Goal: Task Accomplishment & Management: Complete application form

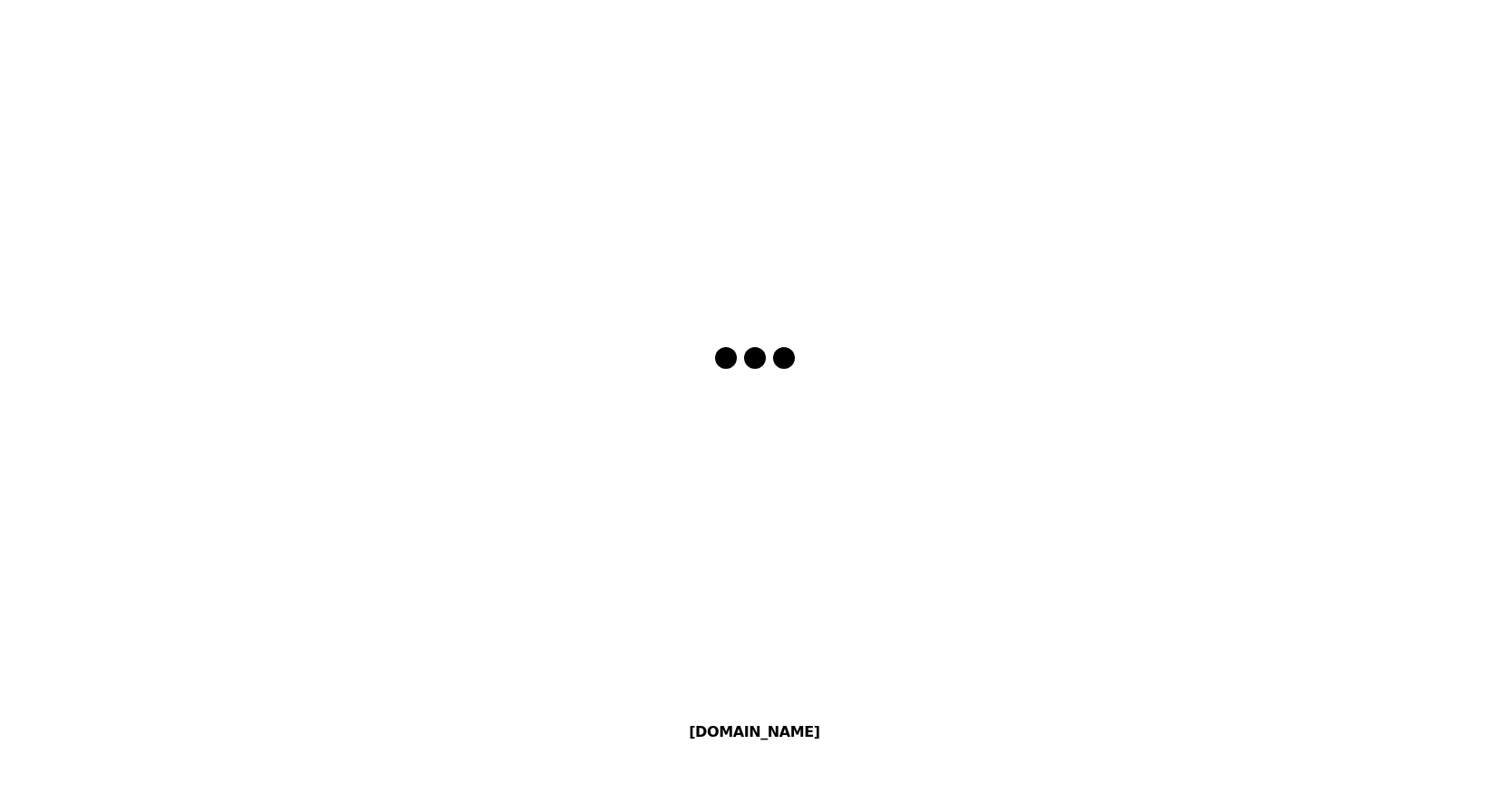
select select "en"
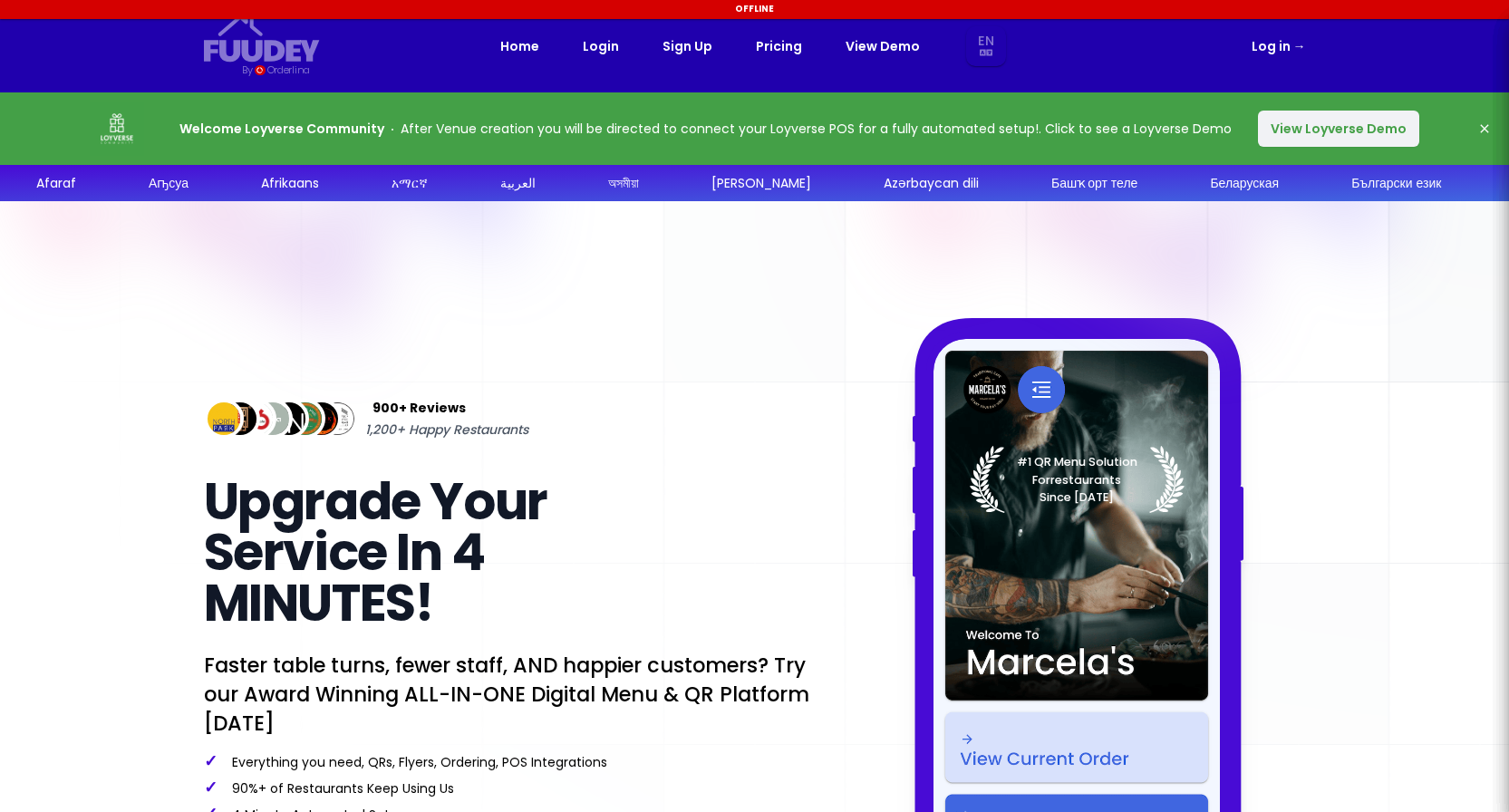
select select "en"
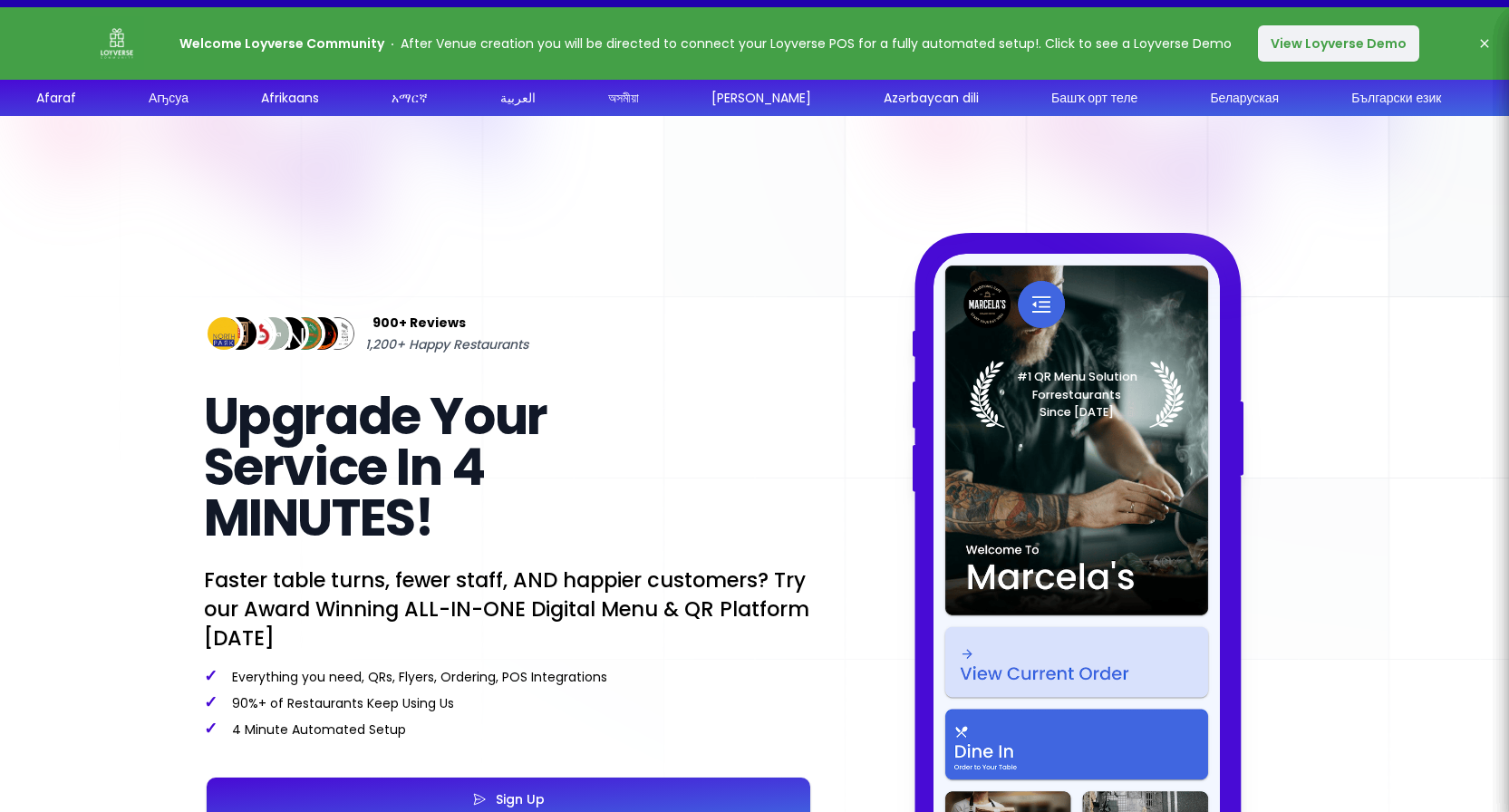
select select "en"
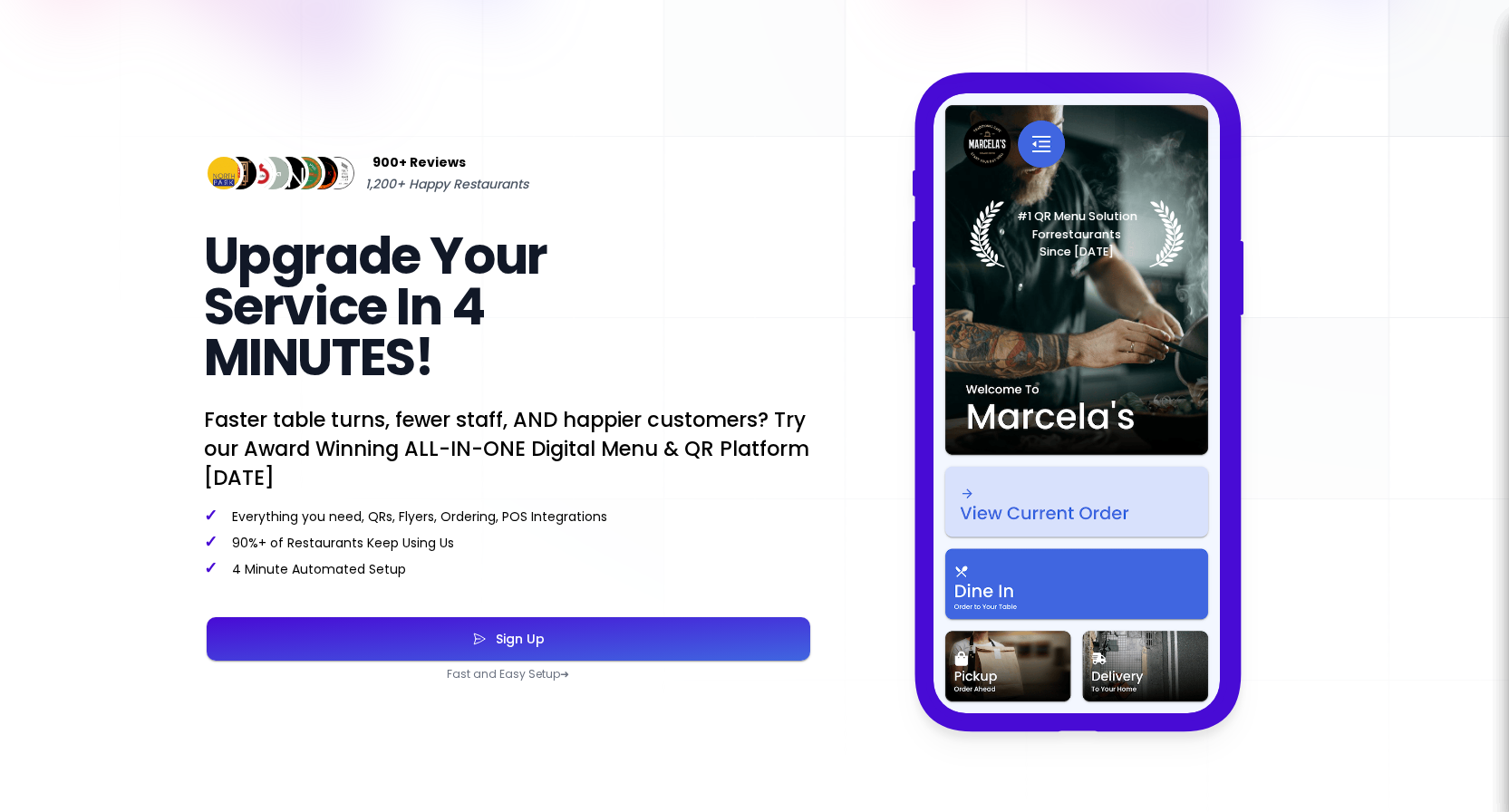
scroll to position [246, 0]
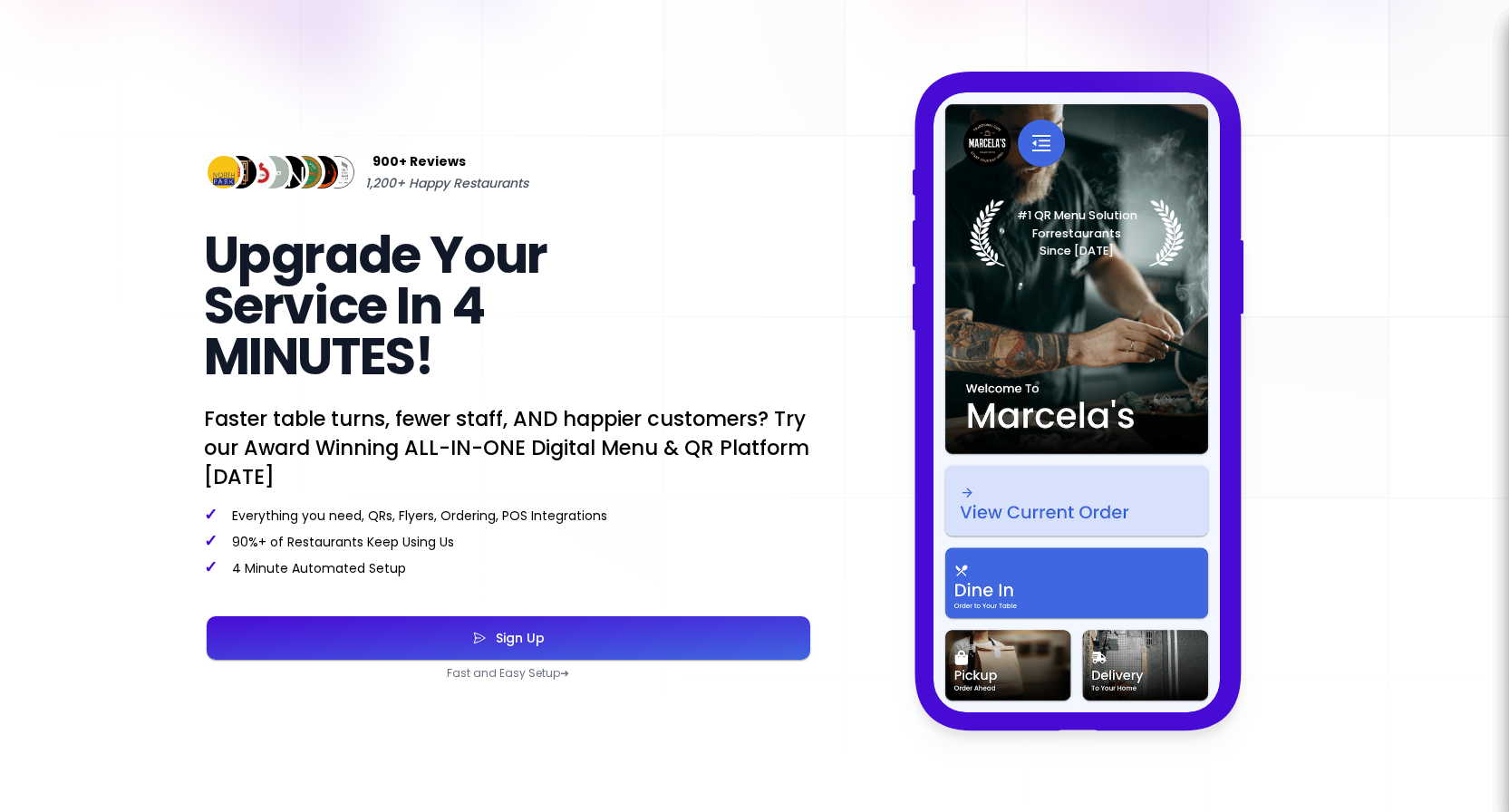
click at [561, 632] on button "Sign Up" at bounding box center [508, 638] width 603 height 44
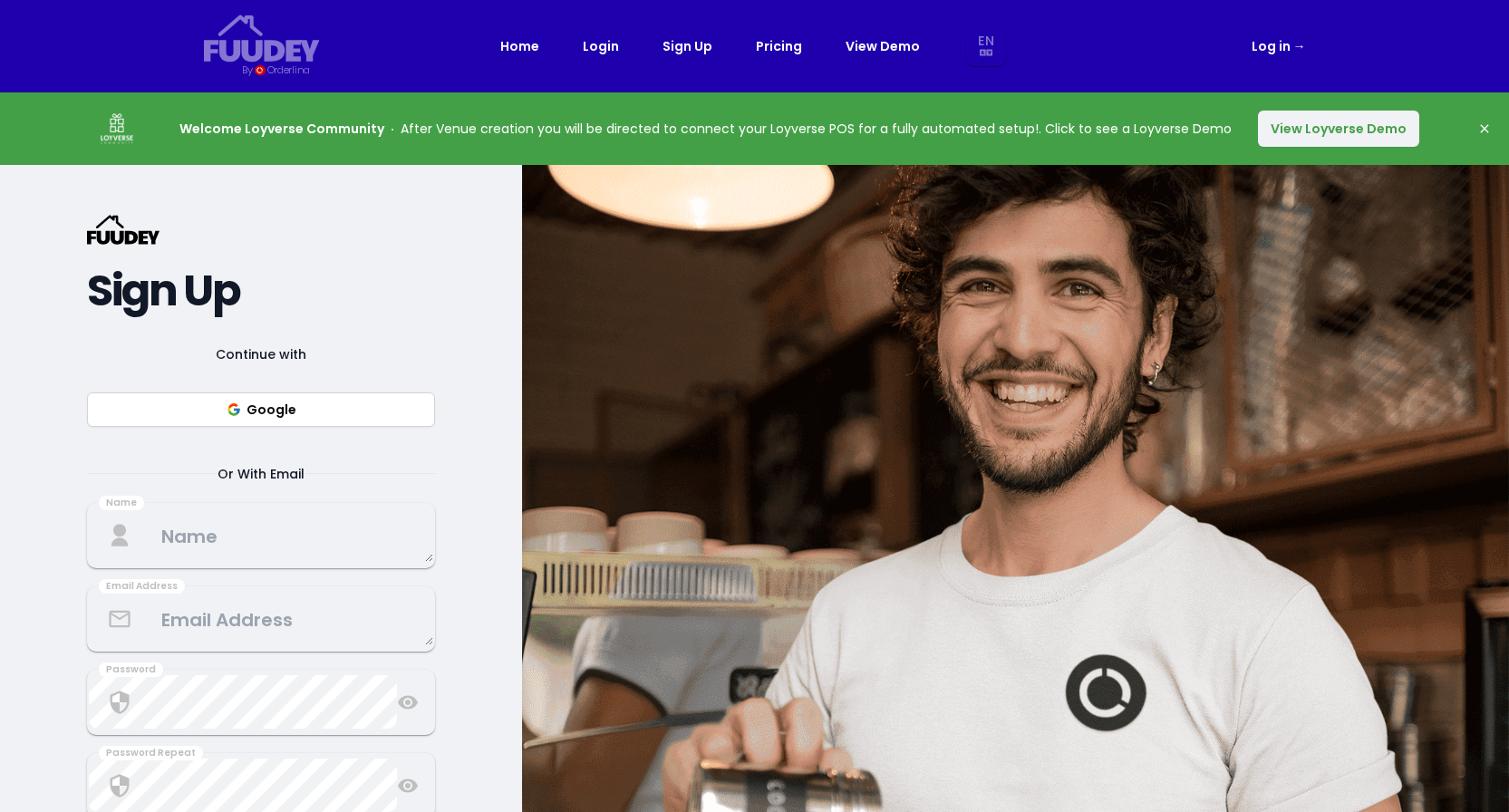
select select "en"
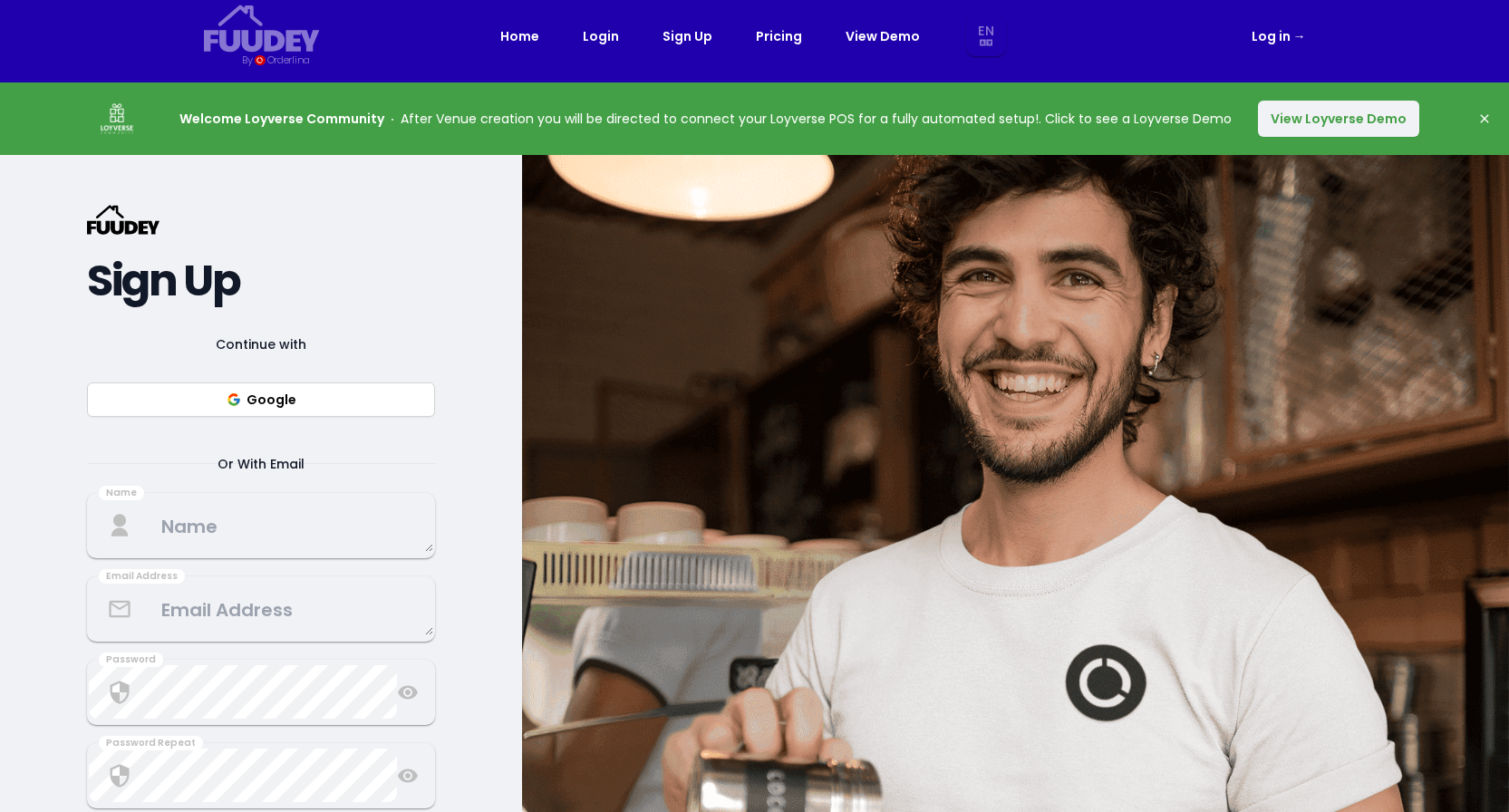
scroll to position [11, 0]
select select "en"
click at [1355, 124] on button "View Loyverse Demo" at bounding box center [1338, 118] width 161 height 37
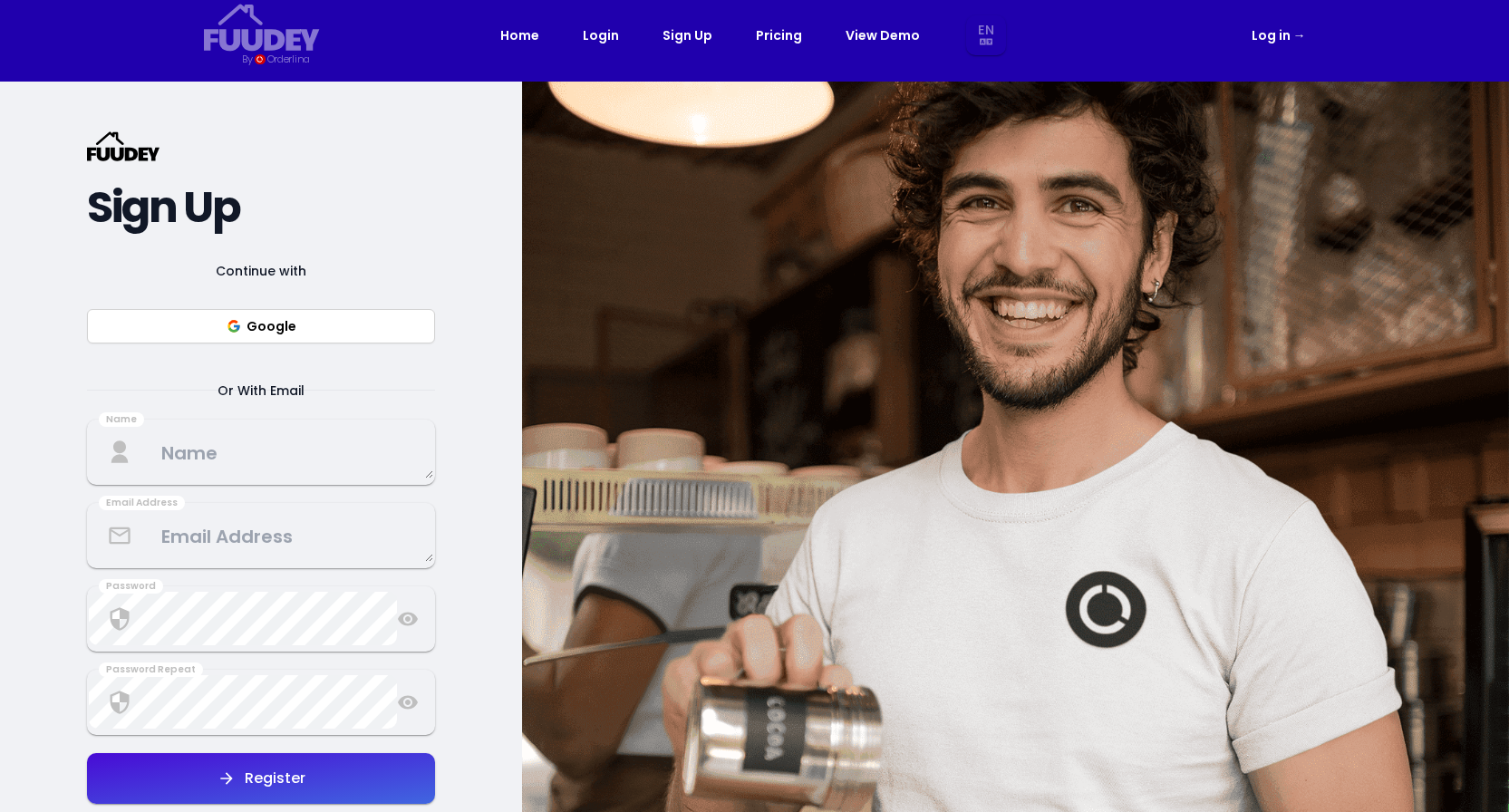
select select "en"
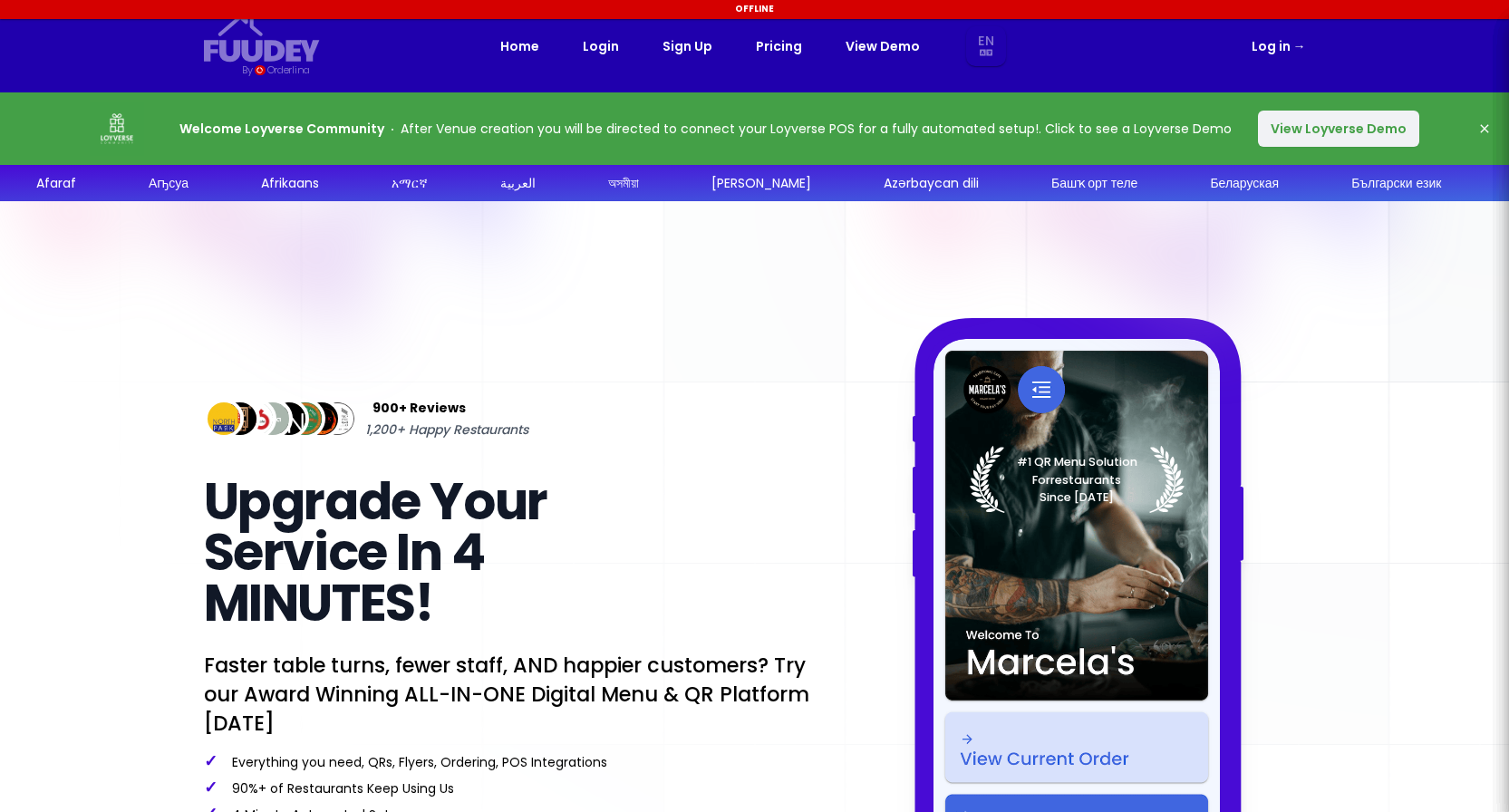
select select "en"
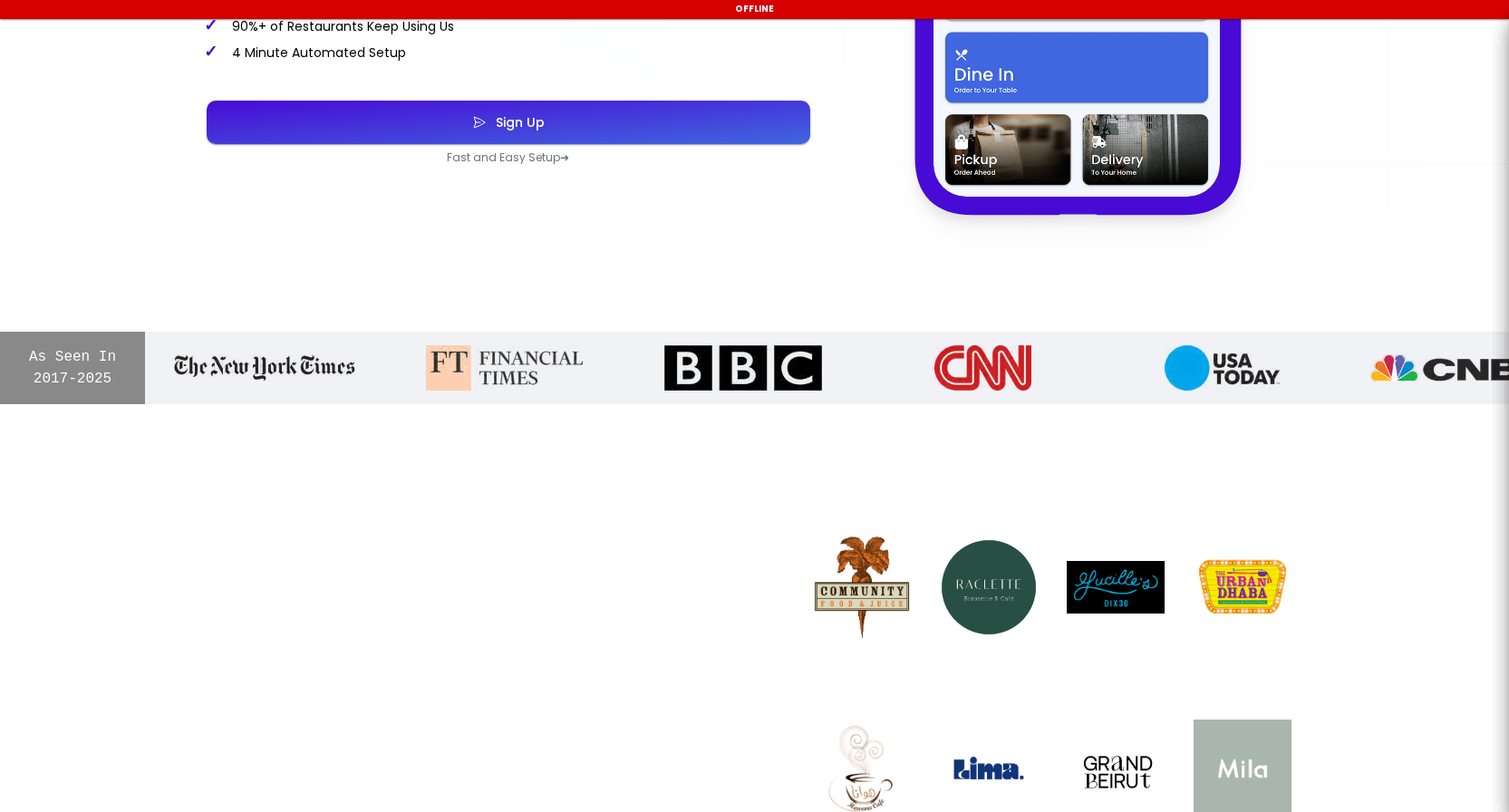
select select "en"
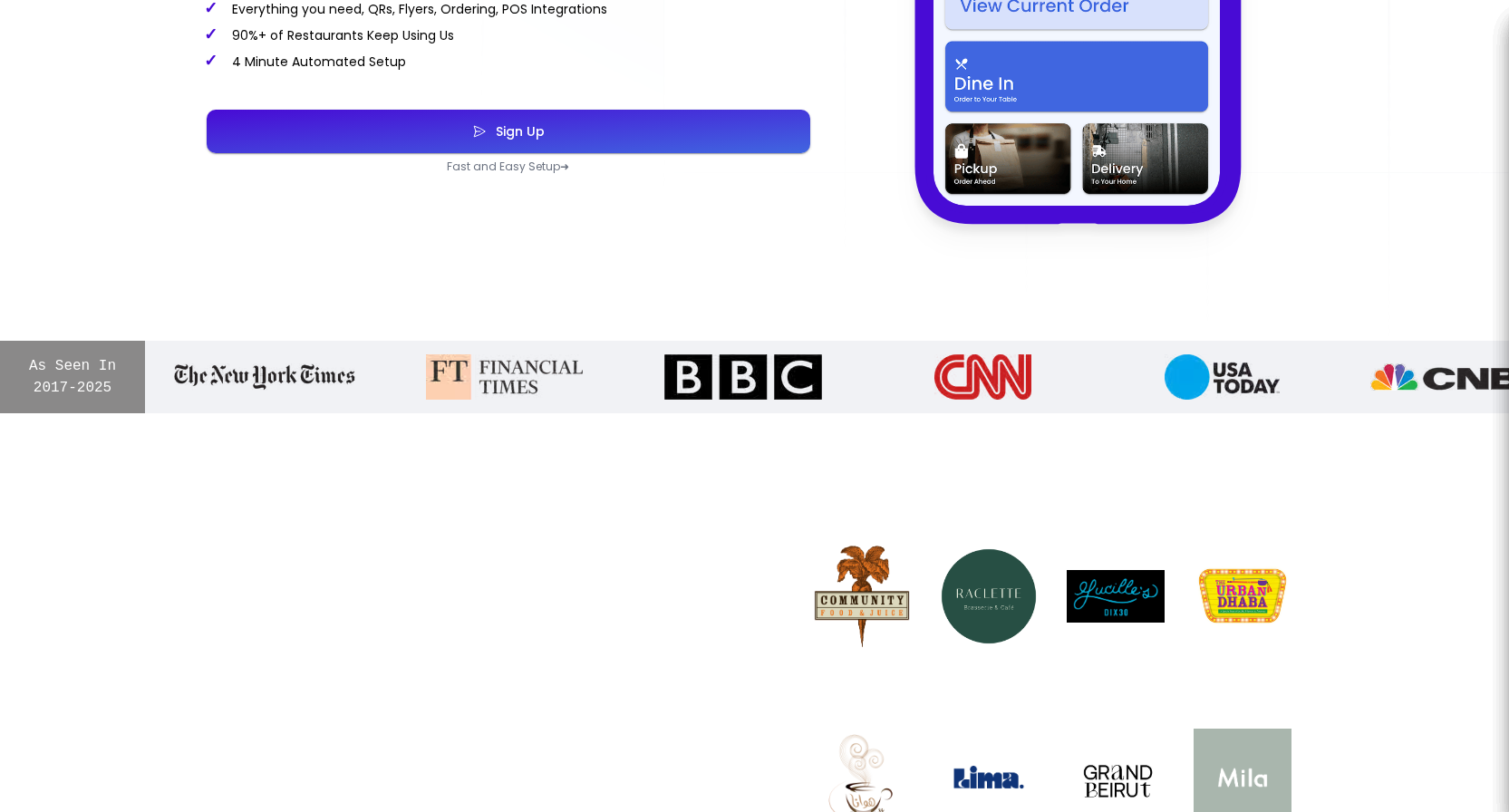
select select "en"
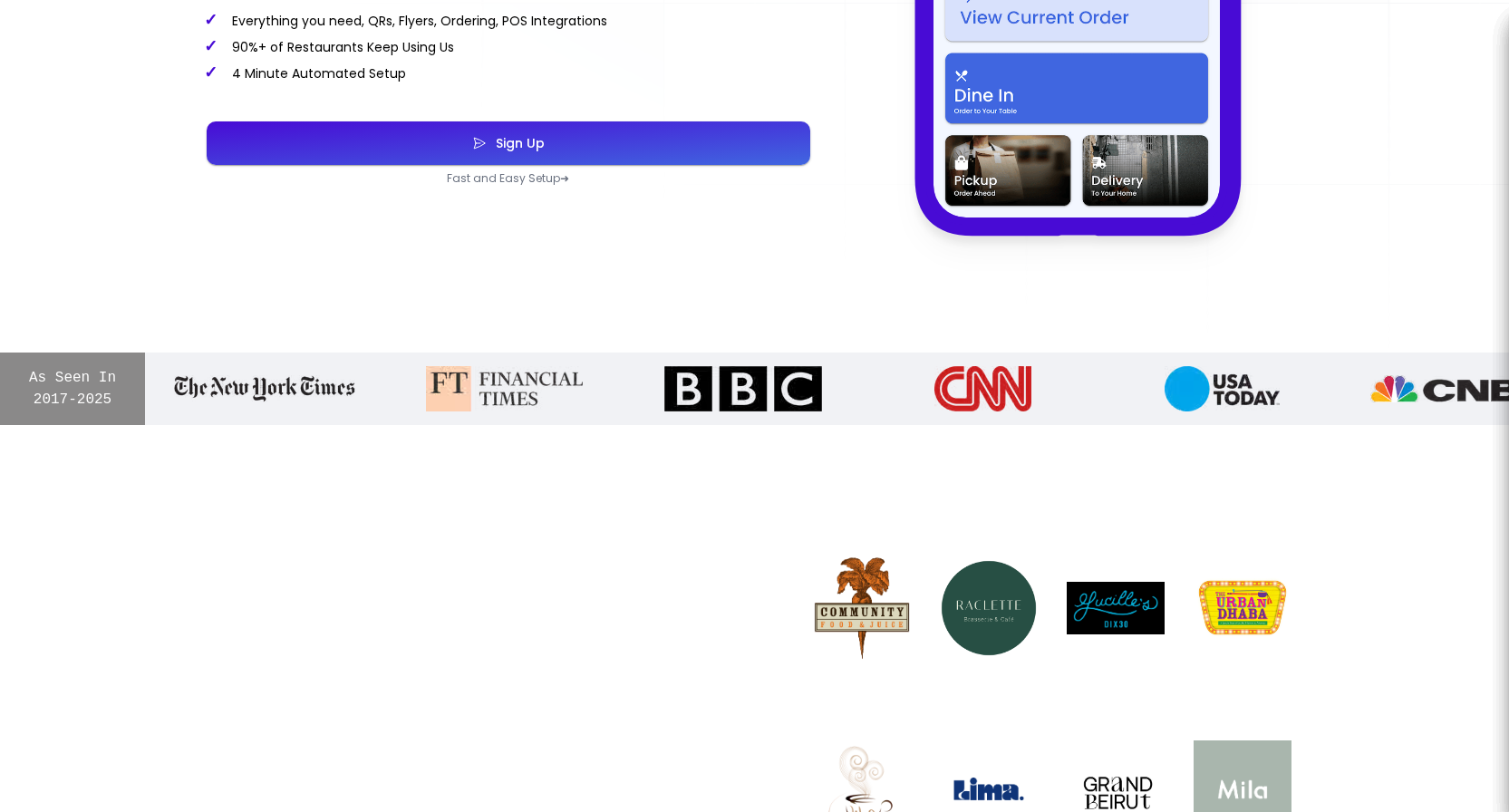
scroll to position [738, 0]
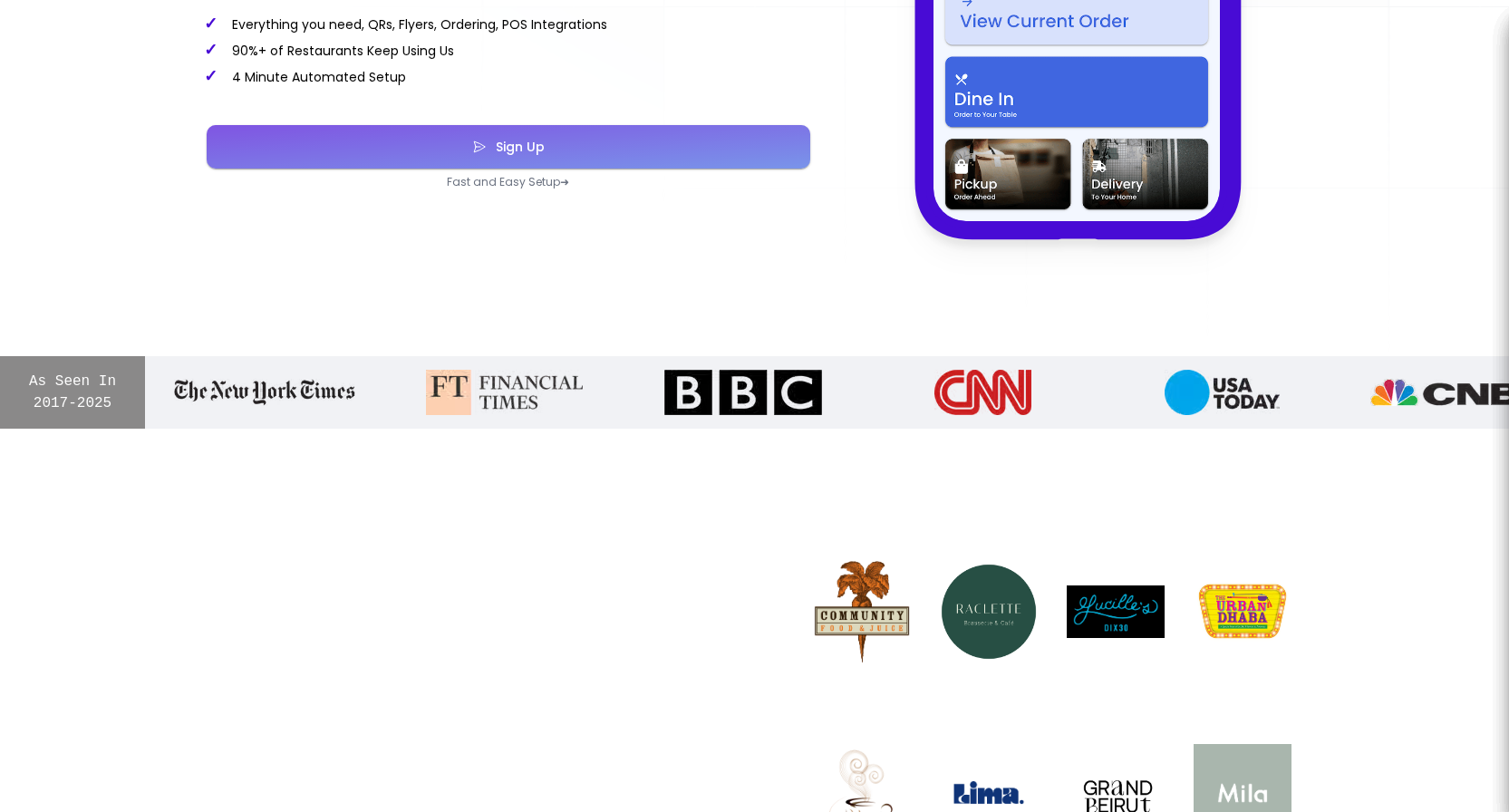
click at [524, 153] on div "Sign Up" at bounding box center [515, 146] width 58 height 13
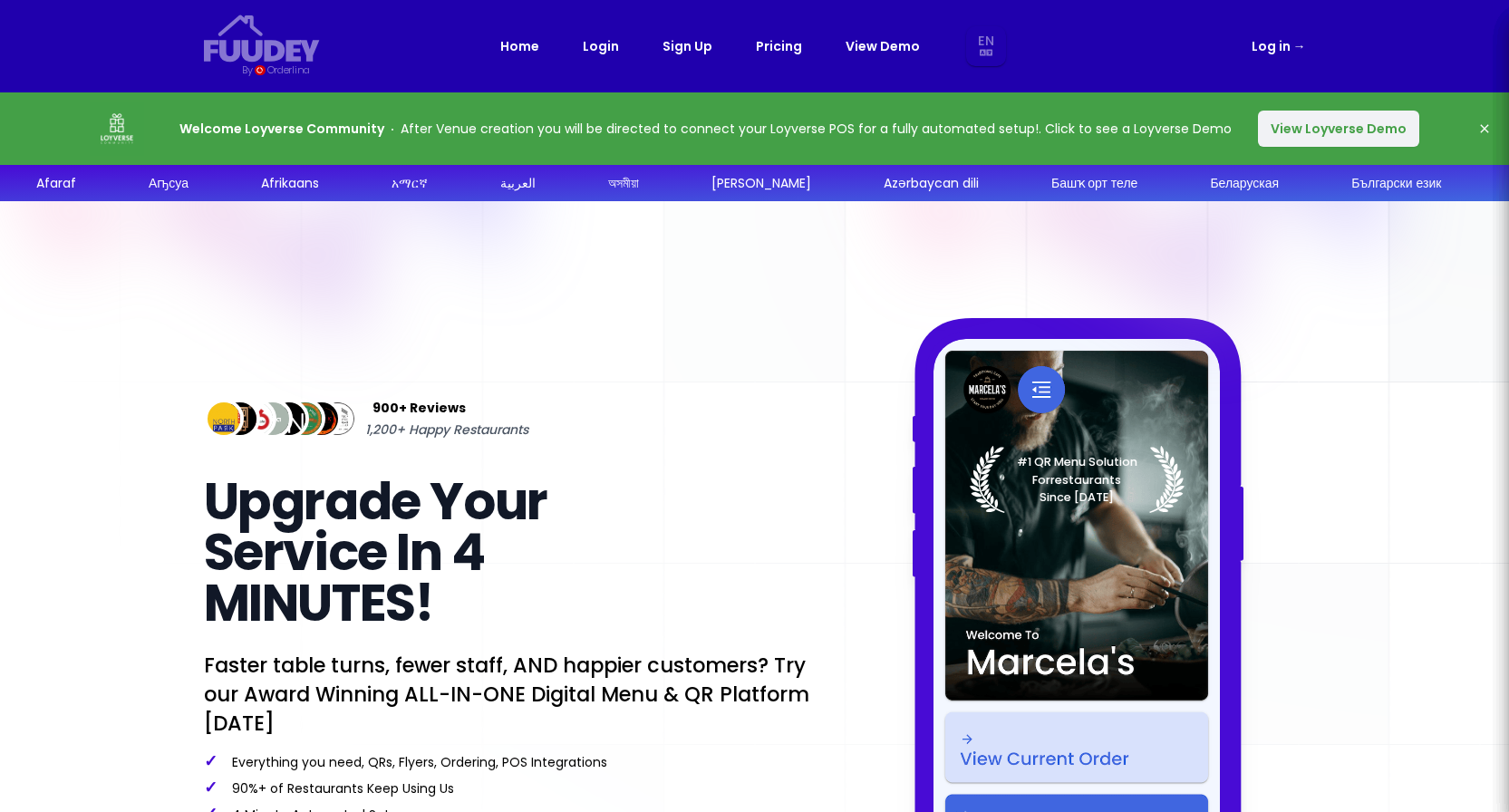
select select "en"
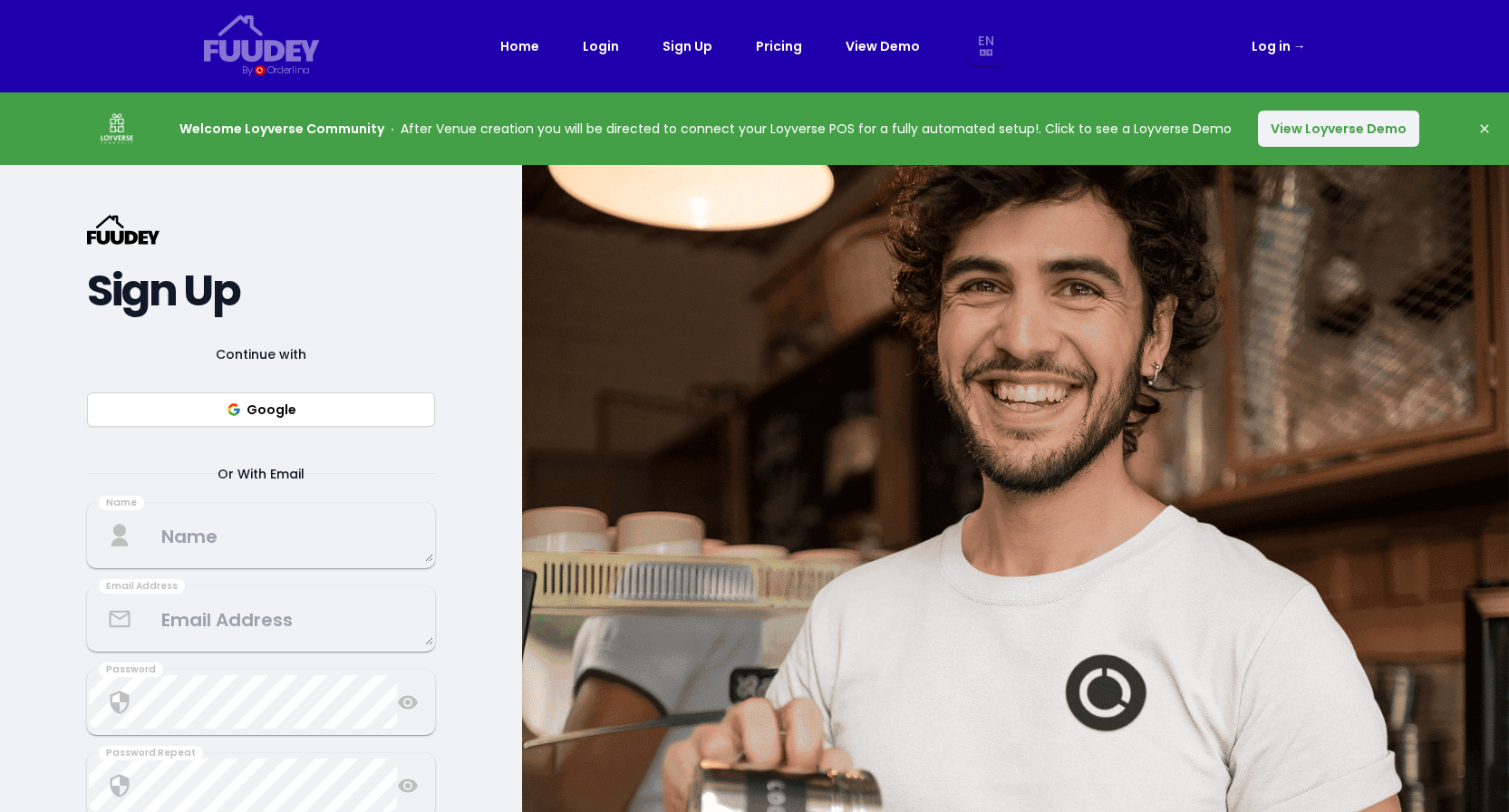
click at [323, 401] on button "Google" at bounding box center [261, 410] width 348 height 35
select select "en"
click at [324, 409] on button "Google" at bounding box center [261, 410] width 348 height 35
select select "en"
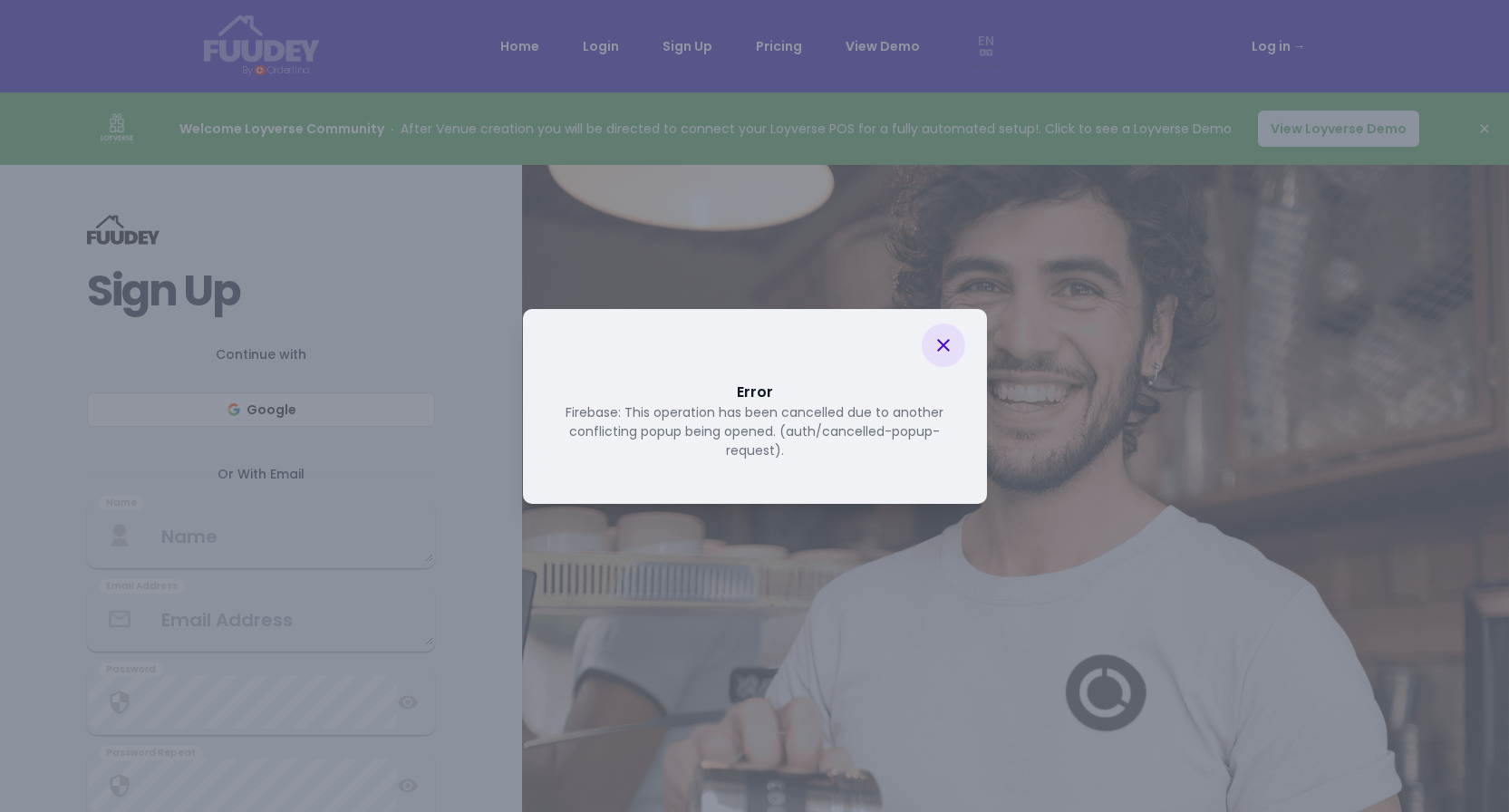
click at [937, 337] on icon at bounding box center [943, 345] width 22 height 22
select select "en"
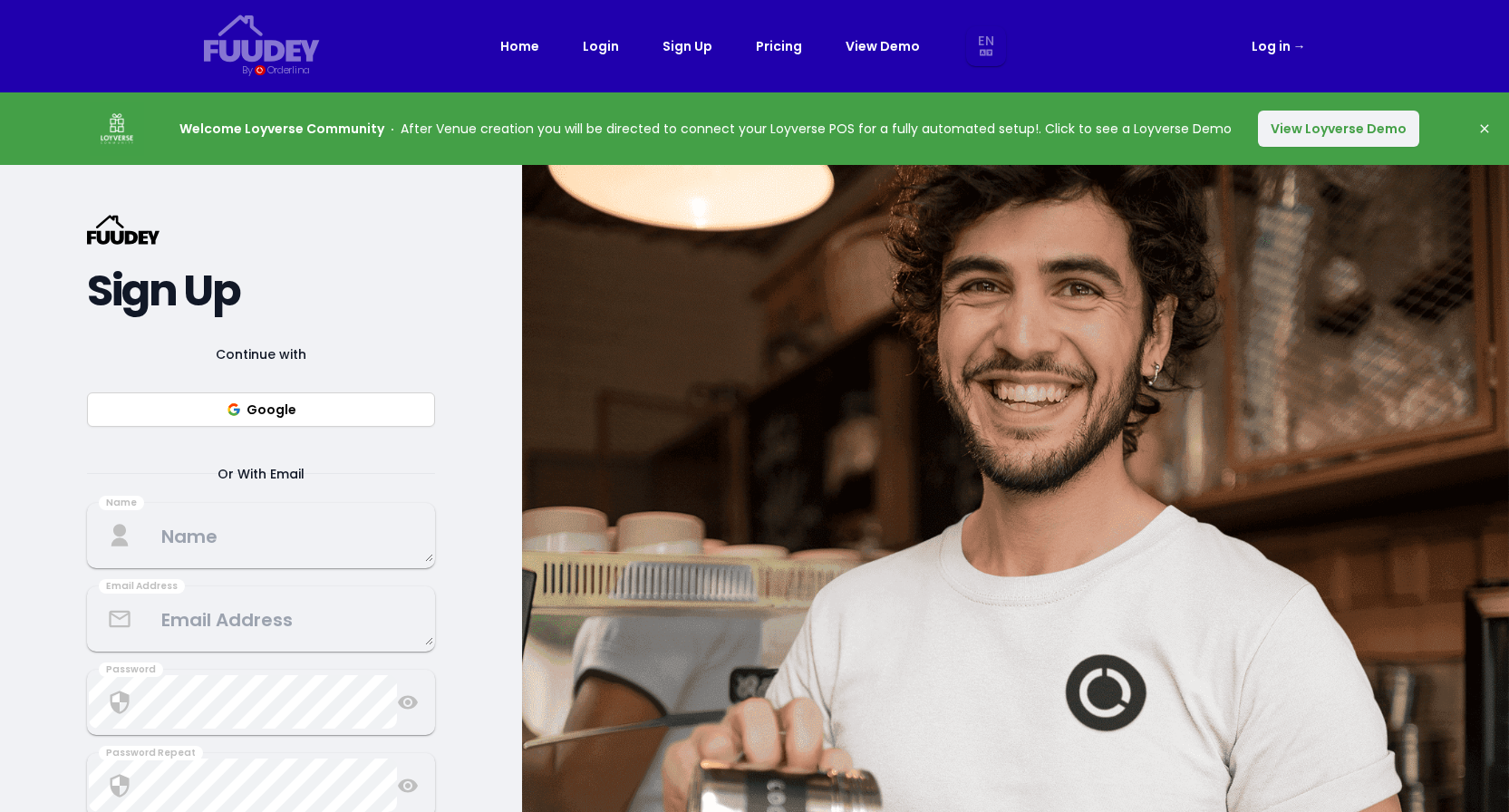
click at [417, 404] on button "Google" at bounding box center [261, 410] width 348 height 35
select select "en"
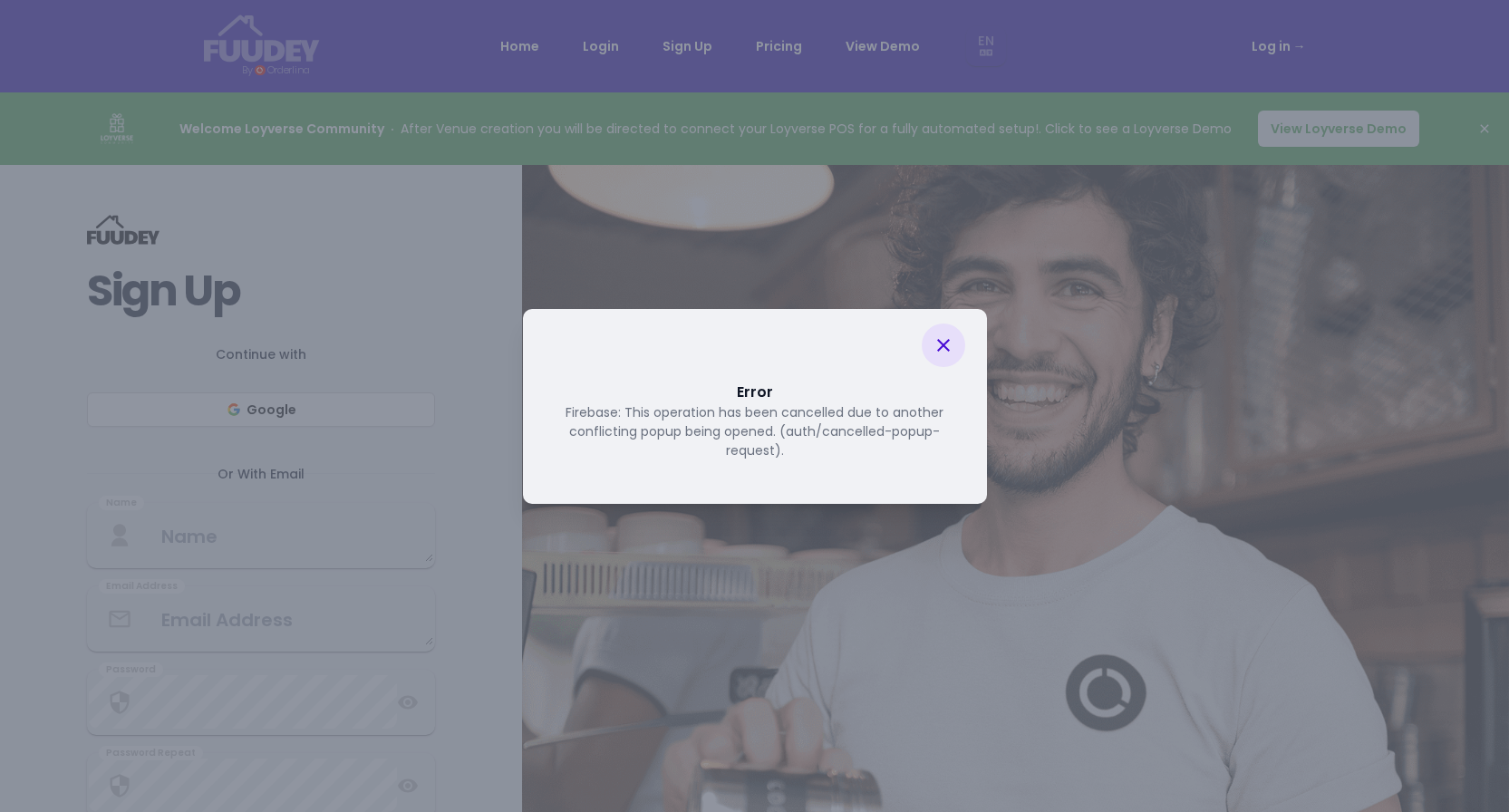
select select "en"
